Goal: Find specific page/section: Find specific page/section

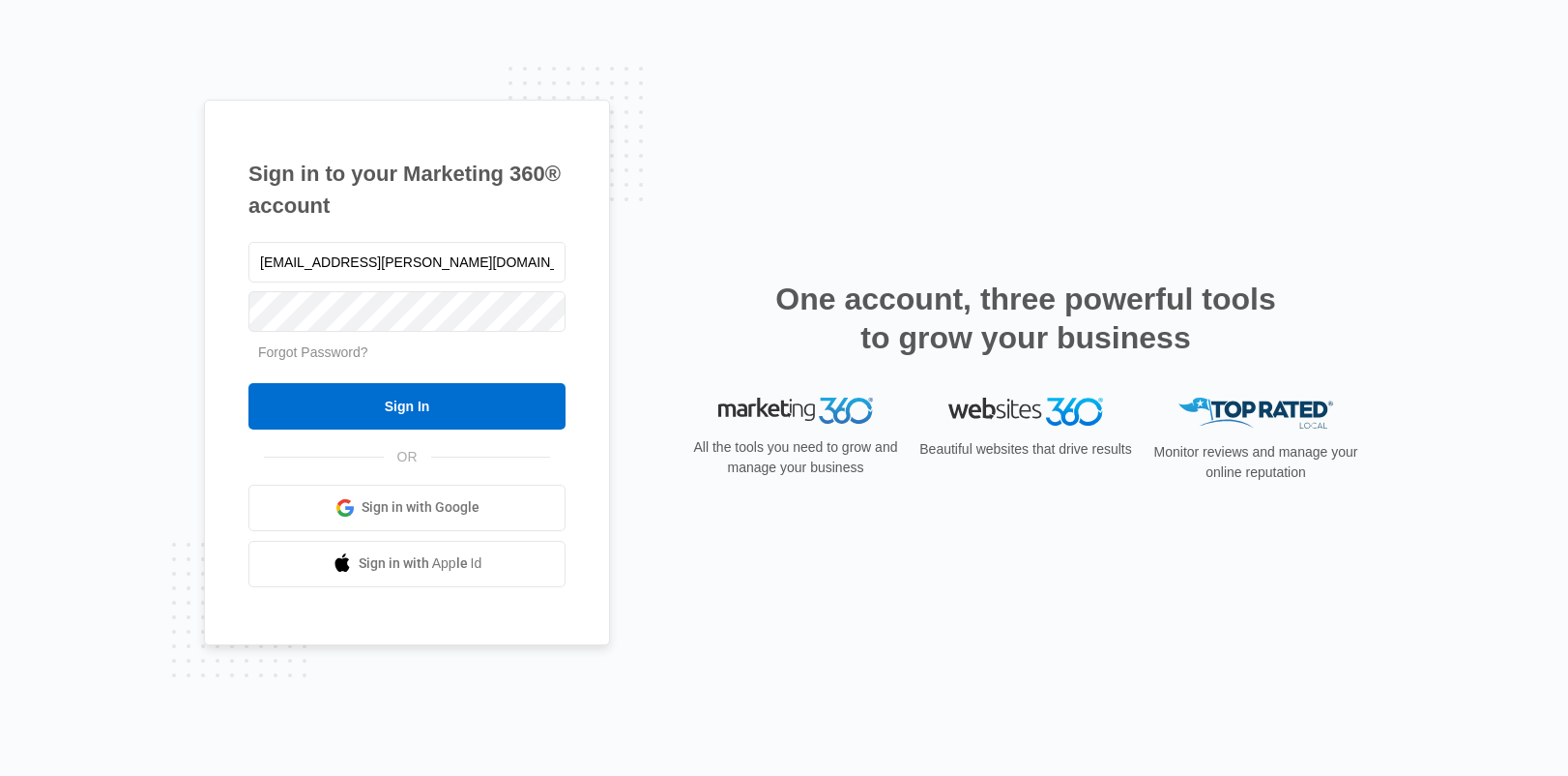
type input "[EMAIL_ADDRESS][PERSON_NAME][DOMAIN_NAME]"
click at [249, 383] on input "Sign In" at bounding box center [407, 406] width 317 height 47
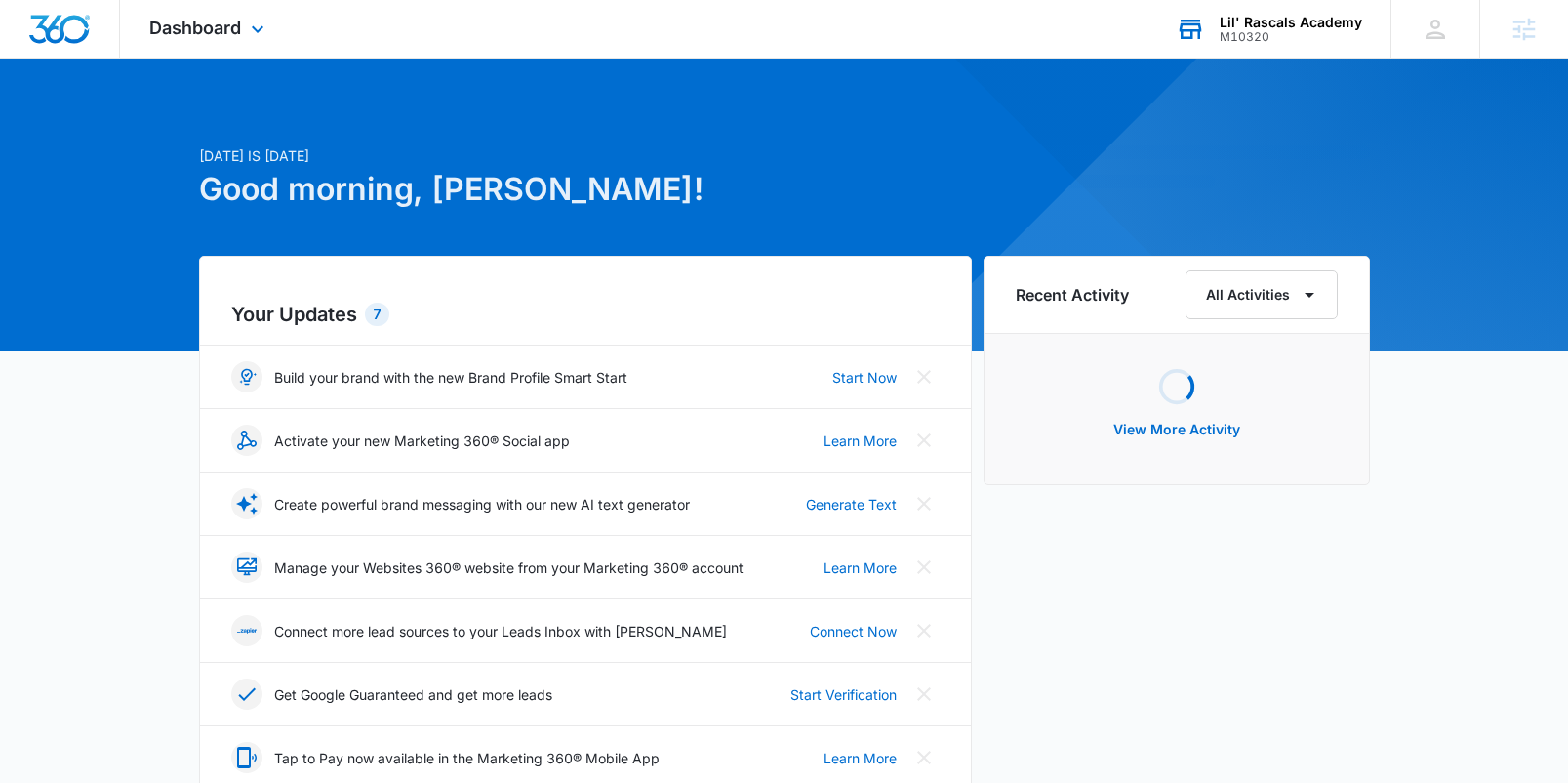
click at [1244, 53] on div "Lil' Rascals Academy M10320 Your Accounts View All" at bounding box center [1268, 28] width 244 height 58
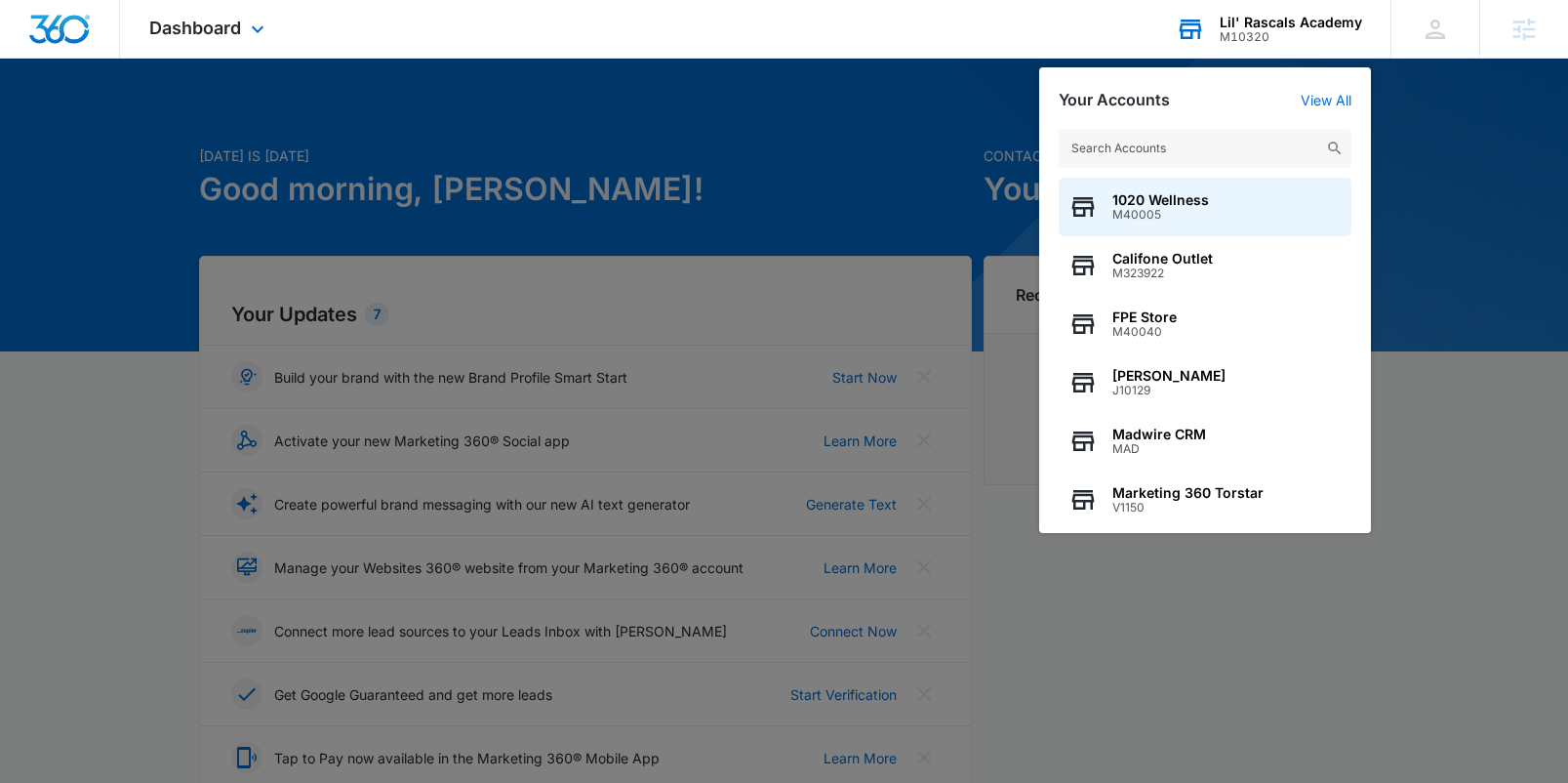
click at [1237, 132] on input "text" at bounding box center [1205, 148] width 293 height 39
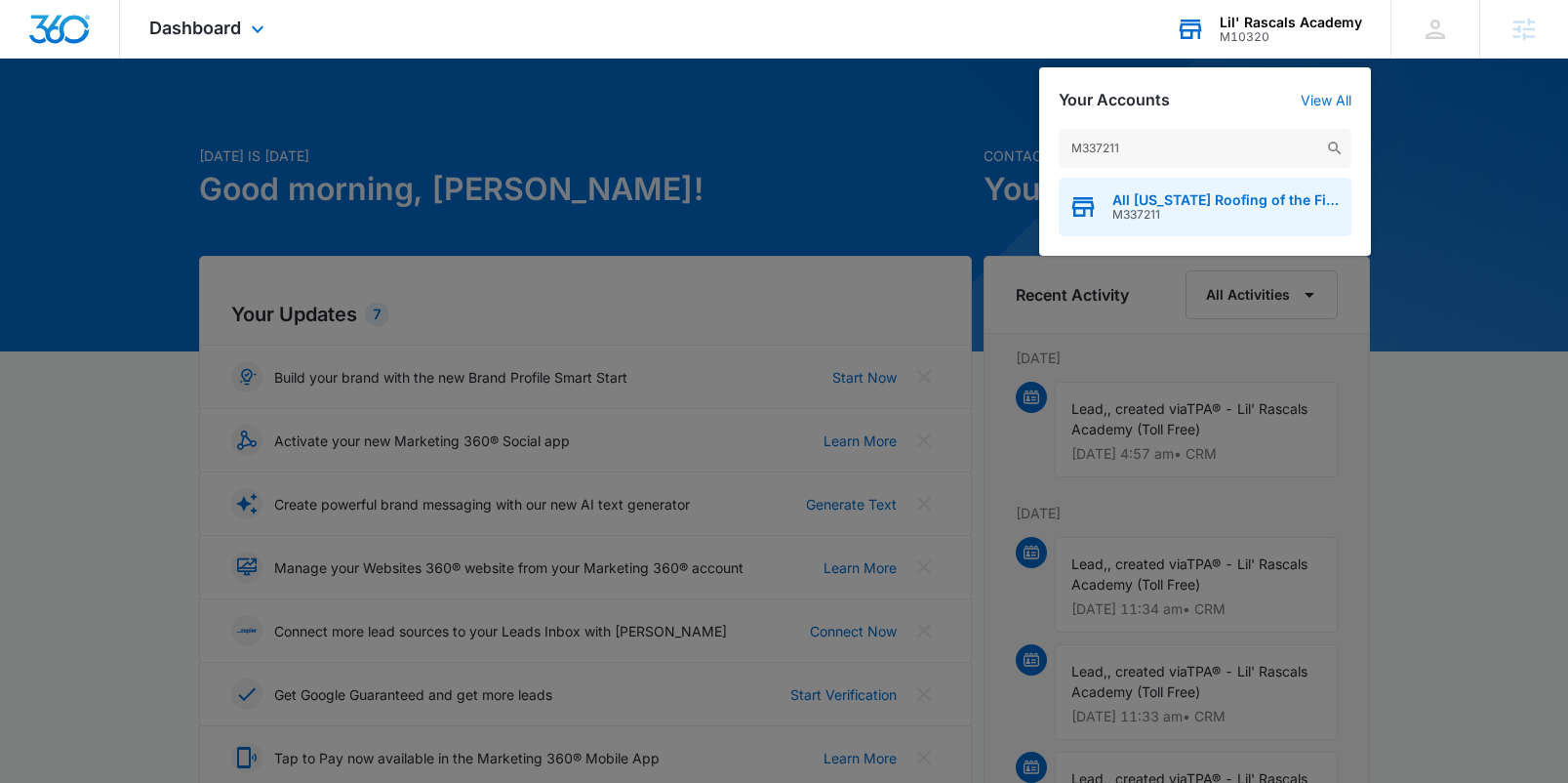
type input "M337211"
click at [1223, 201] on span "All [US_STATE] Roofing of the First Coast LLC" at bounding box center [1227, 200] width 229 height 16
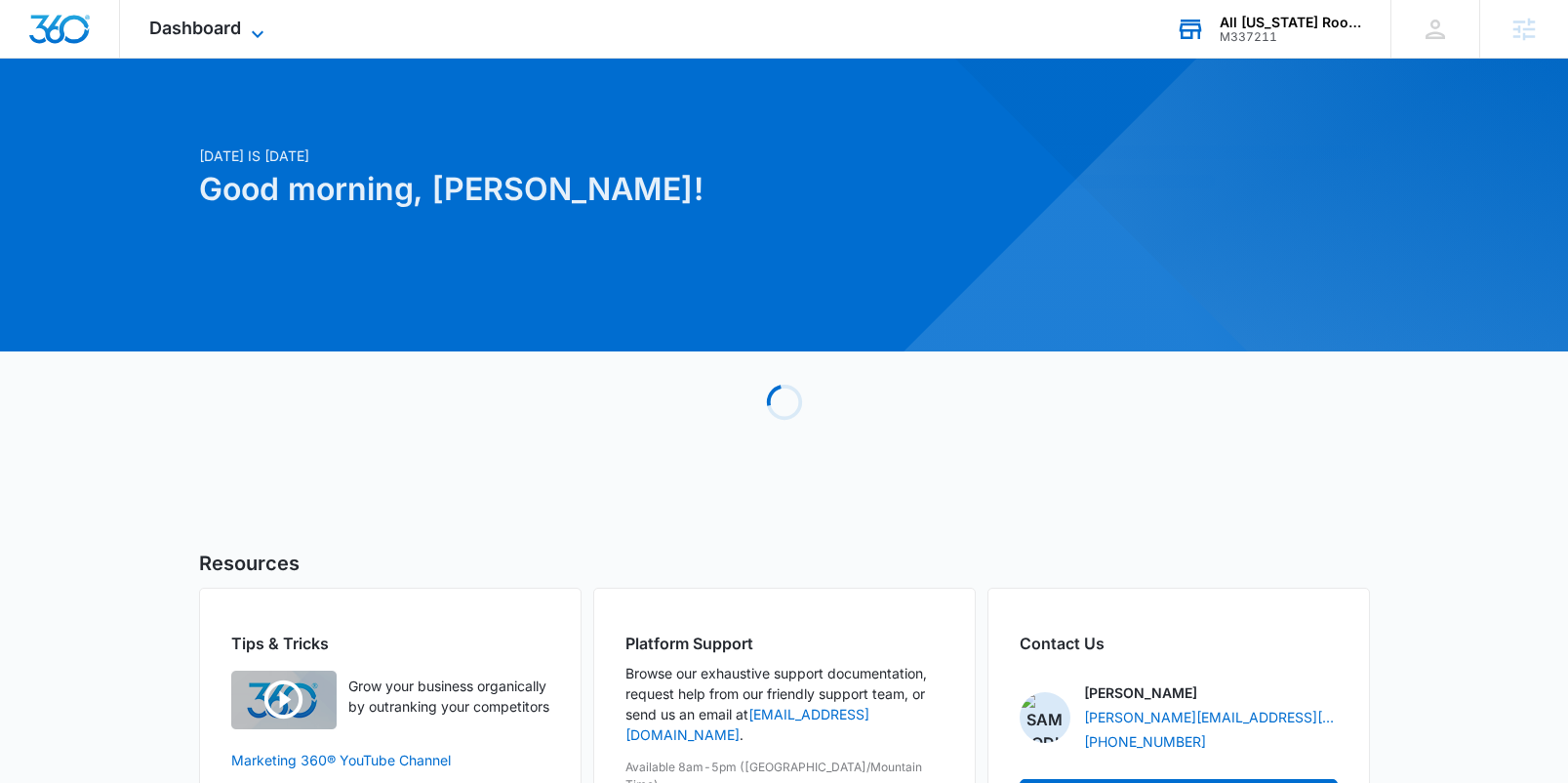
click at [254, 31] on icon at bounding box center [258, 34] width 24 height 24
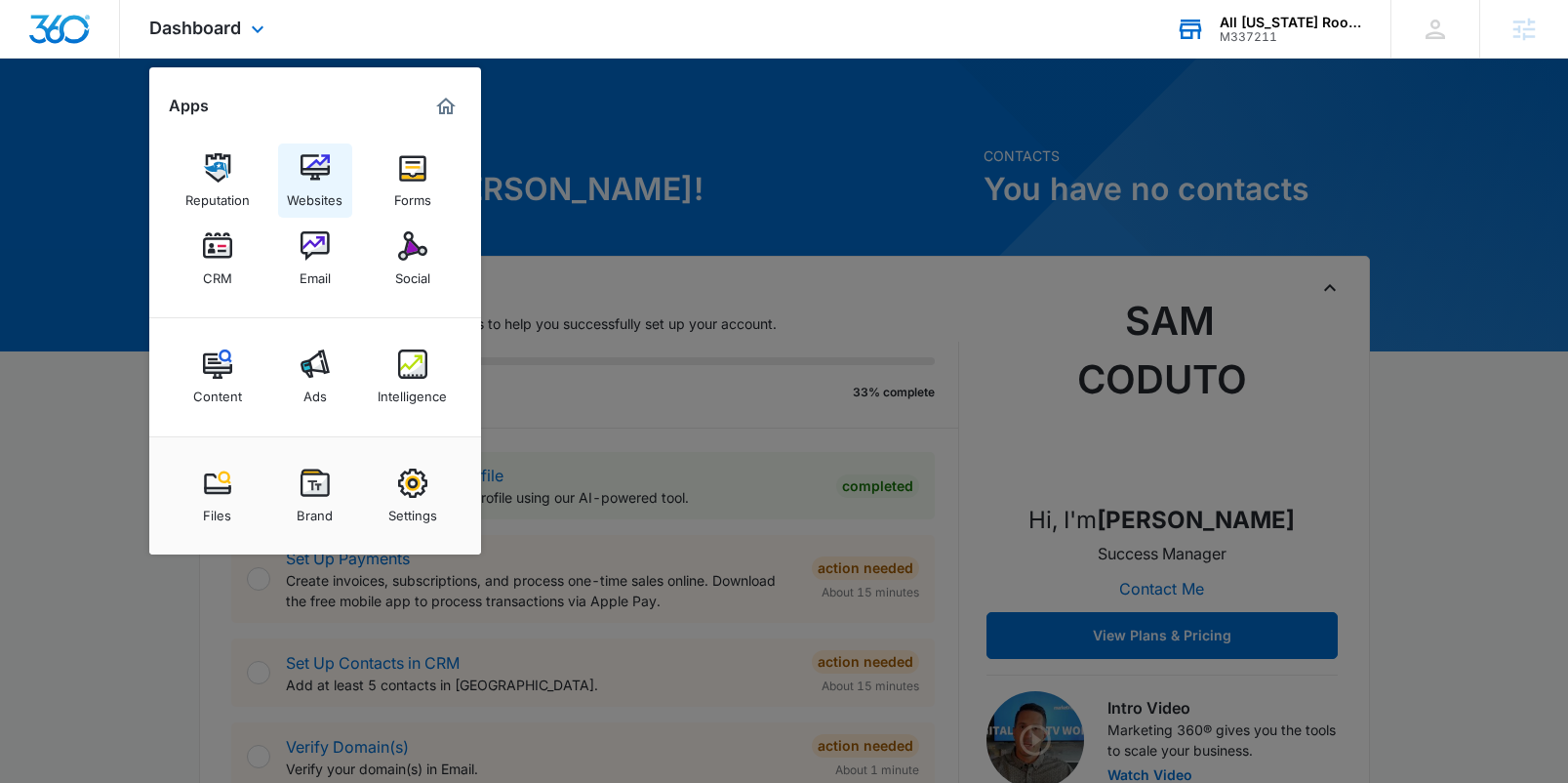
click at [330, 195] on div "Websites" at bounding box center [315, 195] width 56 height 25
